Goal: Information Seeking & Learning: Learn about a topic

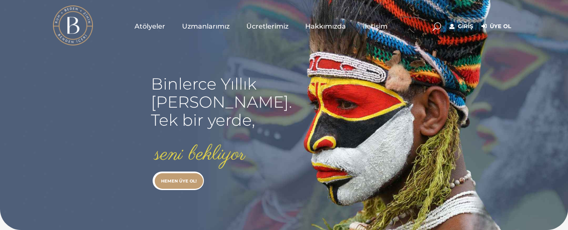
type input "[EMAIL_ADDRESS][DOMAIN_NAME]"
click at [465, 28] on link "Giriş" at bounding box center [461, 26] width 24 height 10
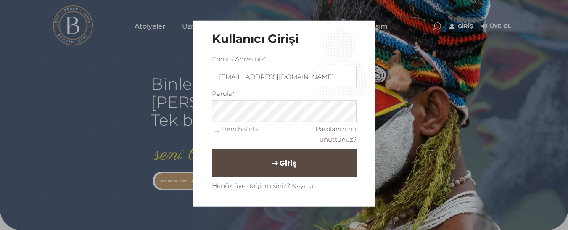
click at [267, 160] on button "Giriş" at bounding box center [284, 163] width 145 height 28
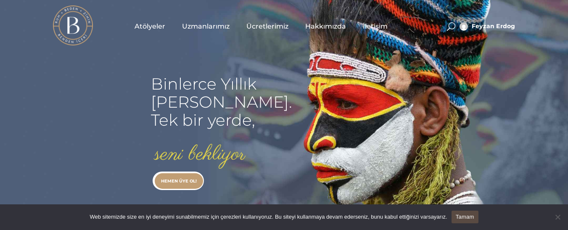
click at [202, 24] on span "Uzmanlarımız" at bounding box center [206, 26] width 48 height 10
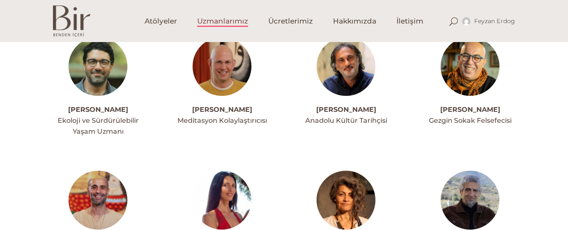
scroll to position [168, 0]
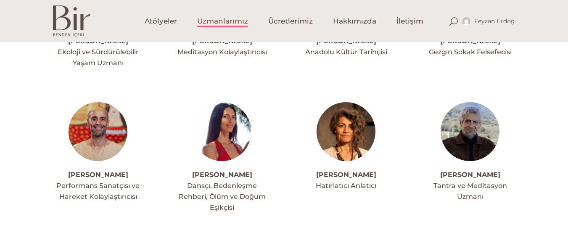
click at [459, 137] on img at bounding box center [470, 131] width 59 height 59
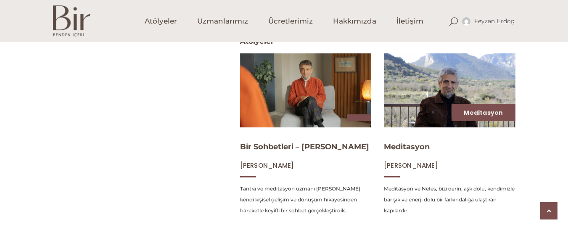
scroll to position [353, 0]
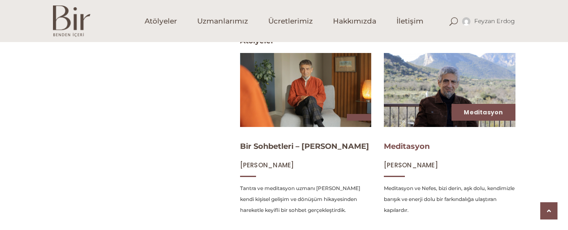
click at [428, 143] on link "Meditasyon" at bounding box center [407, 146] width 46 height 9
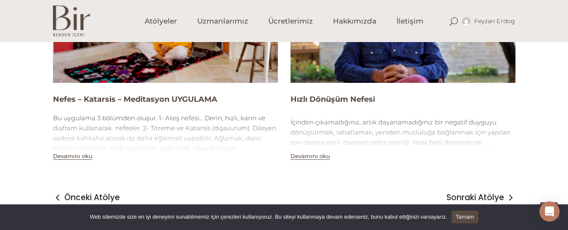
scroll to position [841, 0]
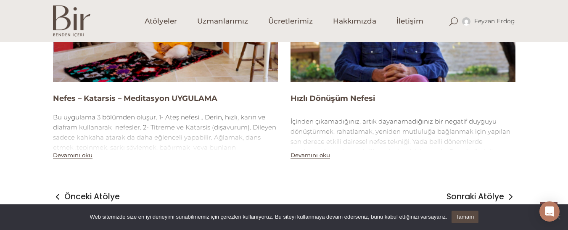
click at [353, 98] on h4 "Hızlı Dönüşüm Nefesi" at bounding box center [403, 98] width 225 height 11
click at [343, 71] on img at bounding box center [403, 18] width 225 height 127
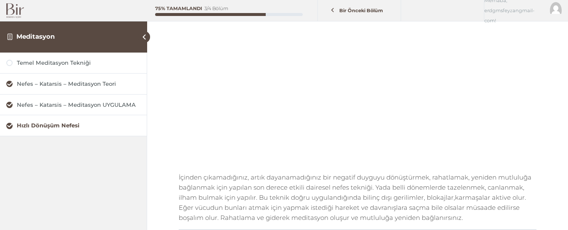
scroll to position [135, 0]
